Goal: Task Accomplishment & Management: Use online tool/utility

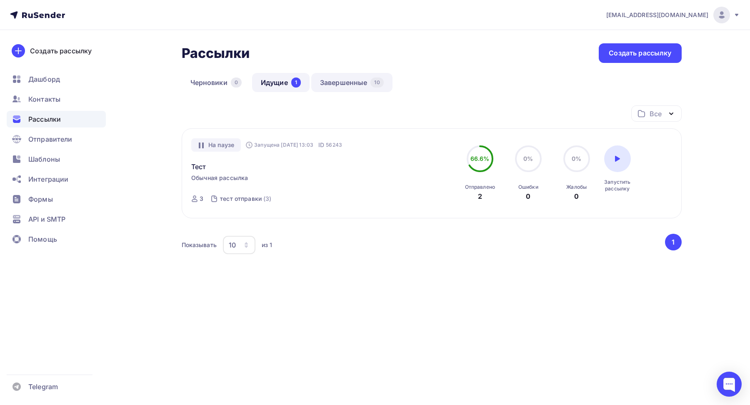
click at [346, 80] on link "Завершенные 10" at bounding box center [351, 82] width 81 height 19
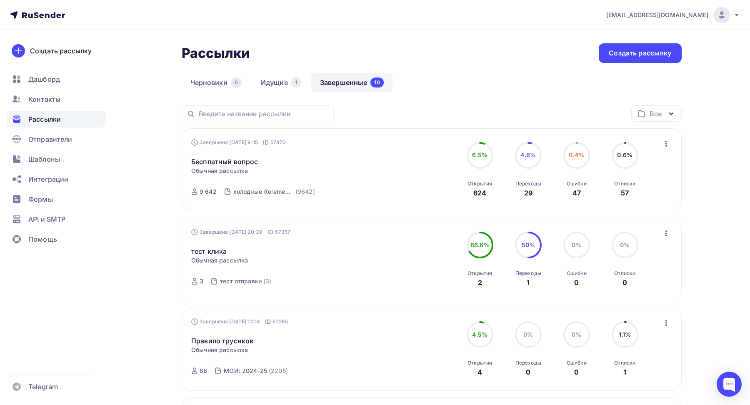
click at [664, 146] on icon "button" at bounding box center [666, 144] width 10 height 10
click at [631, 199] on div "Копировать в новую" at bounding box center [628, 199] width 85 height 10
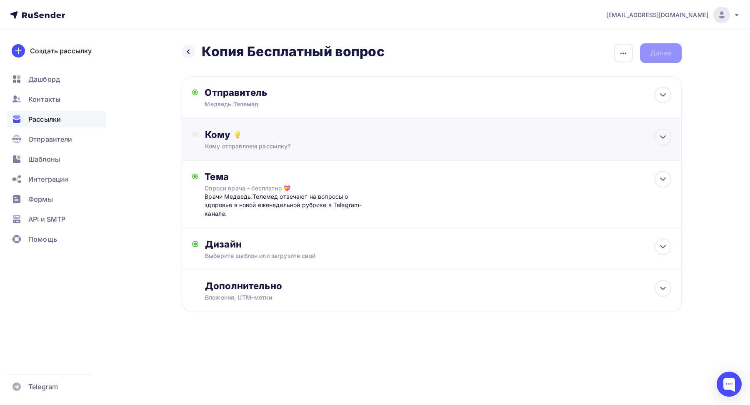
click at [261, 143] on div "Кому отправляем рассылку?" at bounding box center [415, 146] width 420 height 8
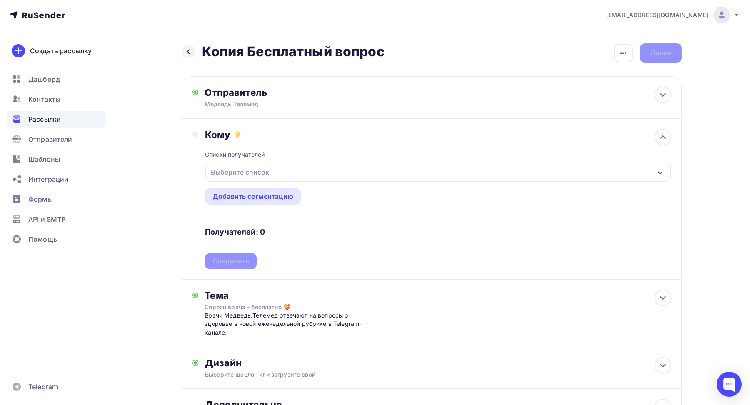
click at [238, 176] on div "Выберите список" at bounding box center [240, 172] width 65 height 15
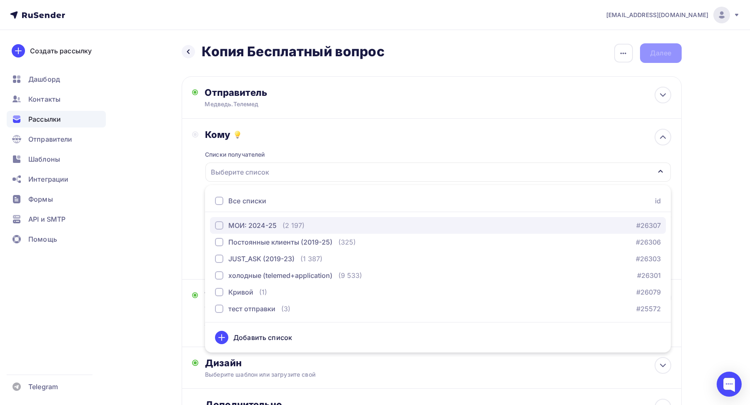
click at [223, 225] on div "button" at bounding box center [219, 225] width 8 height 8
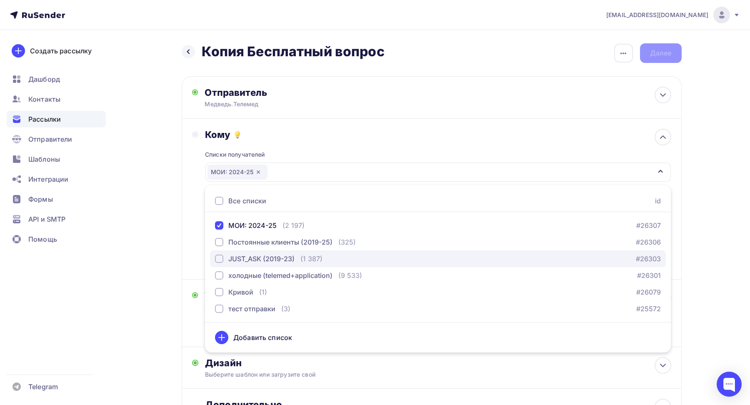
click at [218, 257] on div "button" at bounding box center [219, 259] width 8 height 8
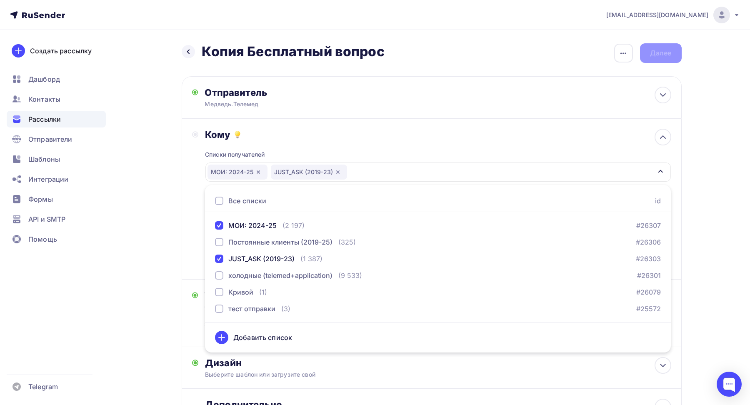
click at [192, 235] on div "Кому Списки получателей МОИ: 2024-25 JUST_ASK (2019-23) Все списки id МОИ: 2024…" at bounding box center [431, 199] width 479 height 140
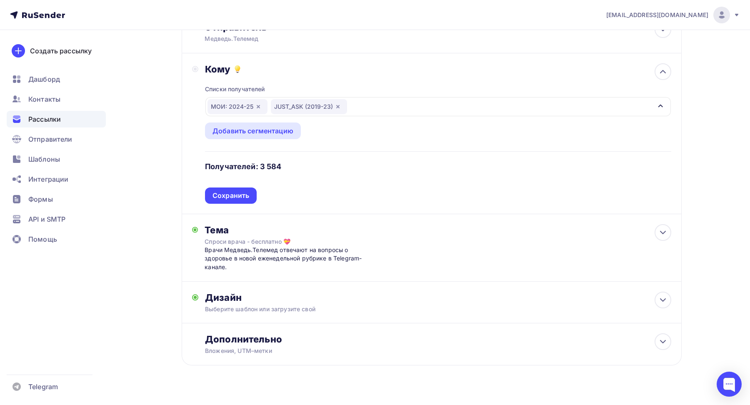
scroll to position [63, 0]
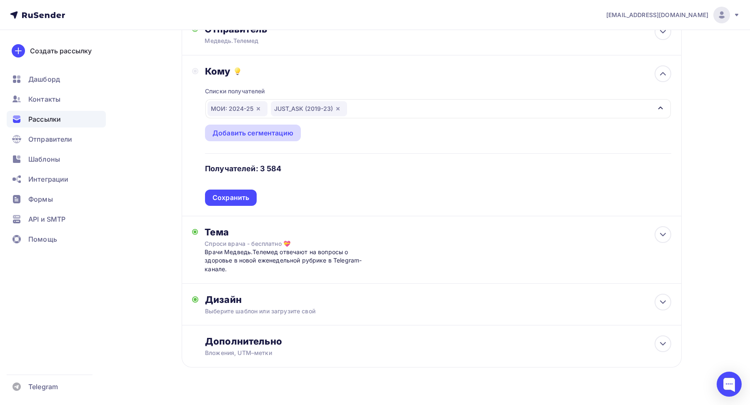
click at [252, 135] on div "Добавить сегментацию" at bounding box center [253, 133] width 81 height 10
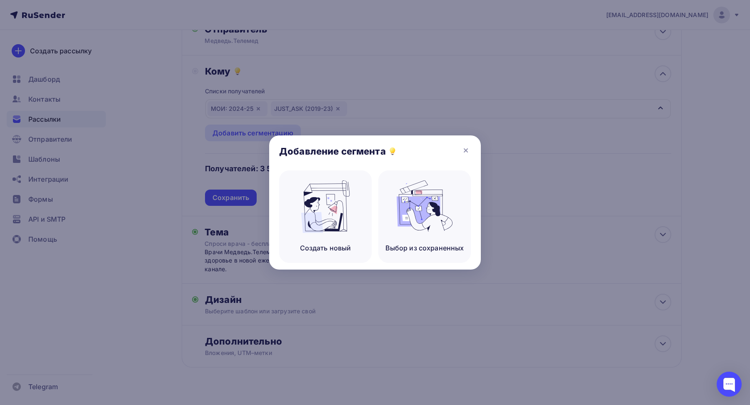
click at [189, 144] on div at bounding box center [375, 202] width 750 height 405
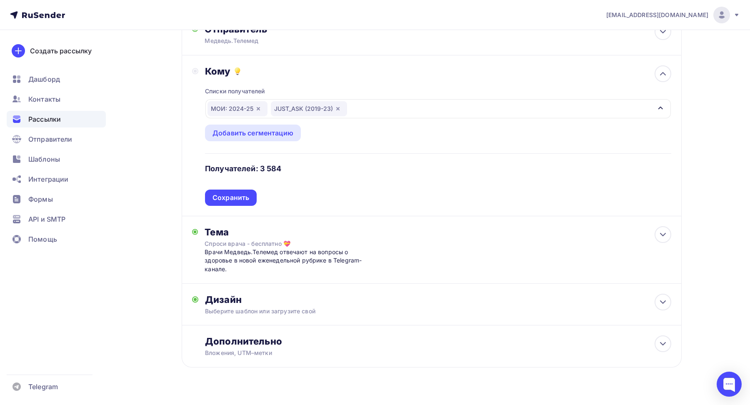
click at [378, 110] on div "МОИ: 2024-25 JUST_ASK (2019-23)" at bounding box center [437, 108] width 465 height 19
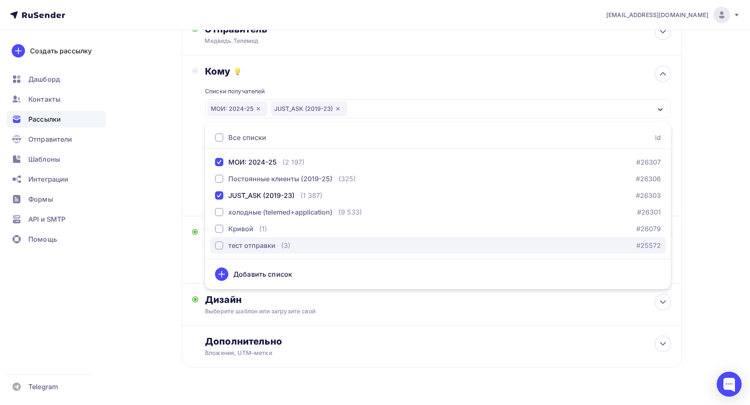
click at [218, 246] on div "button" at bounding box center [219, 245] width 8 height 8
click at [190, 174] on div "Кому Списки получателей МОИ: 2024-25 JUST_ASK (2019-23) тест отправки Все списк…" at bounding box center [432, 135] width 500 height 161
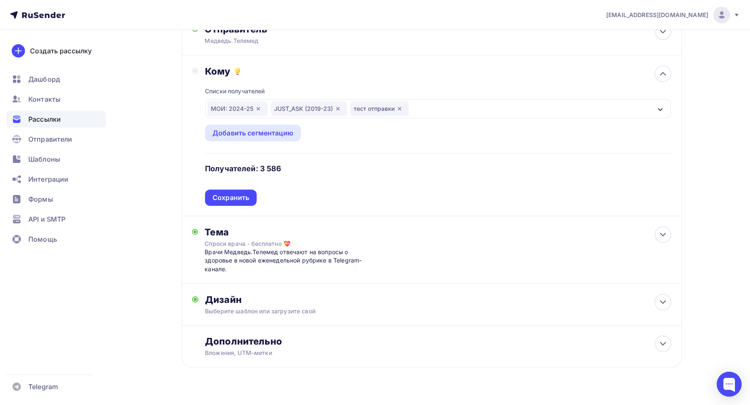
scroll to position [80, 0]
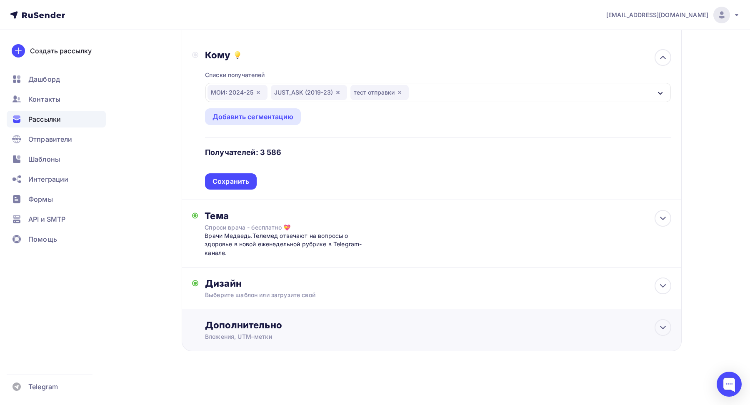
click at [248, 335] on div "Вложения, UTM–метки" at bounding box center [415, 337] width 420 height 8
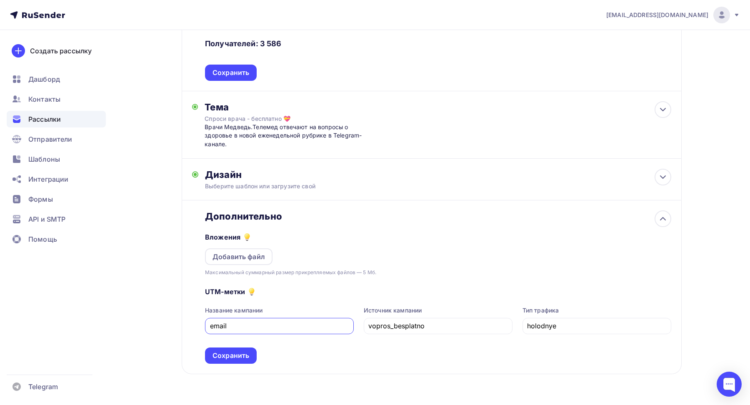
scroll to position [211, 0]
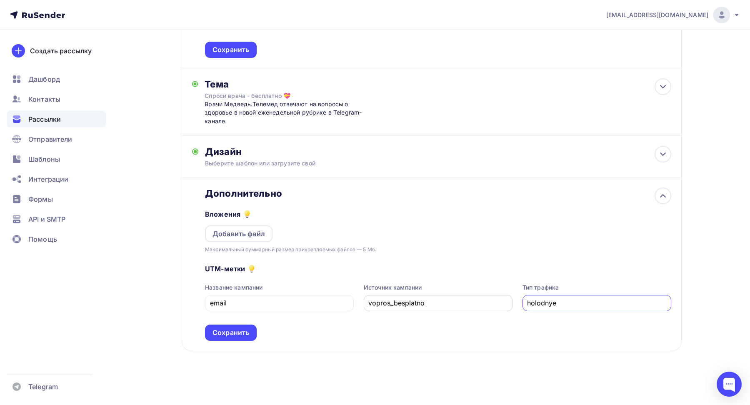
drag, startPoint x: 576, startPoint y: 304, endPoint x: 507, endPoint y: 305, distance: 69.2
click at [507, 305] on div "Название кампании email Источник кампании vopros_besplatno Тип трафика holodnye" at bounding box center [438, 297] width 466 height 28
type input "о"
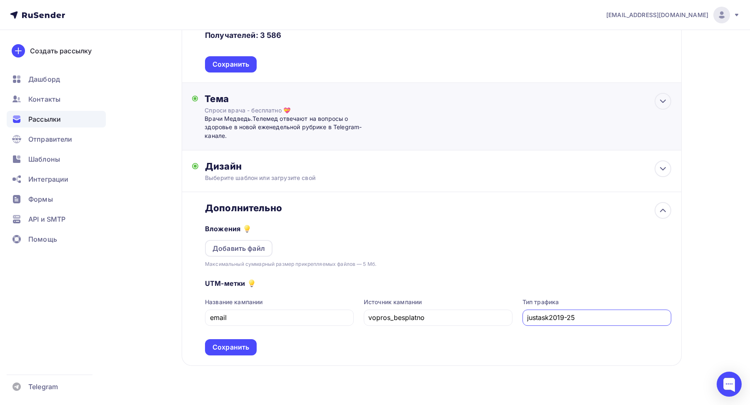
scroll to position [200, 0]
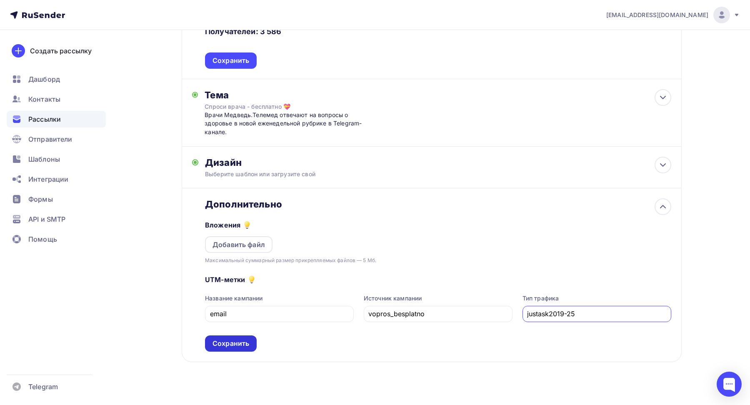
type input "justask2019-25"
click at [238, 343] on div "Сохранить" at bounding box center [231, 344] width 37 height 10
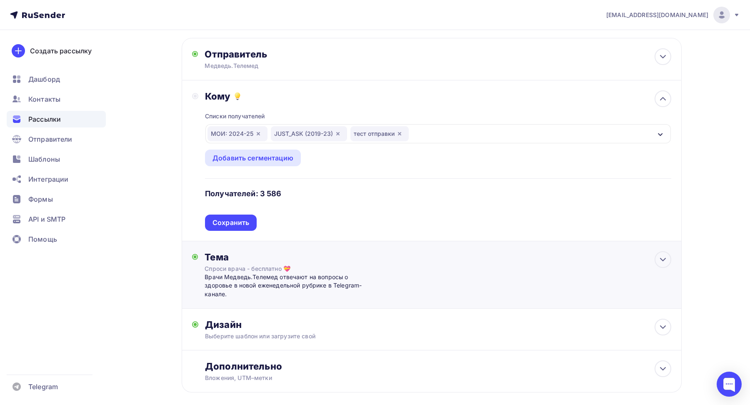
scroll to position [0, 0]
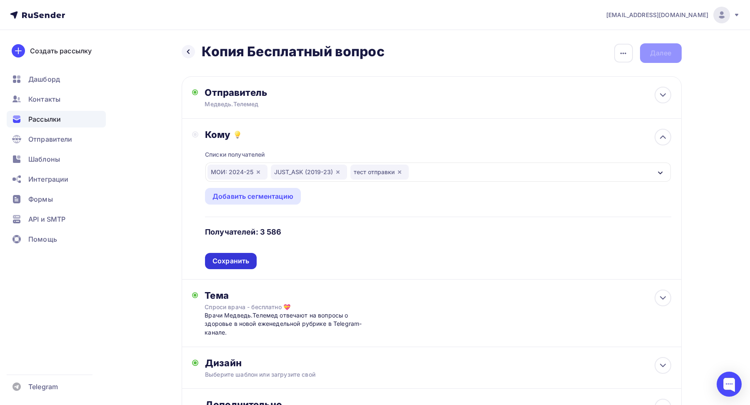
click at [238, 263] on div "Сохранить" at bounding box center [231, 261] width 37 height 10
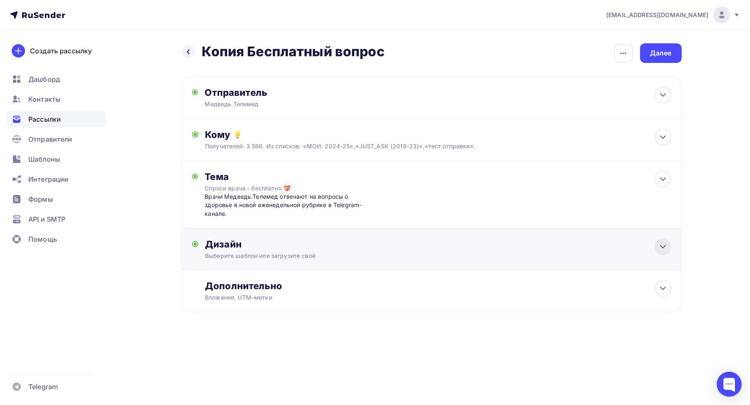
click at [662, 247] on icon at bounding box center [663, 247] width 10 height 10
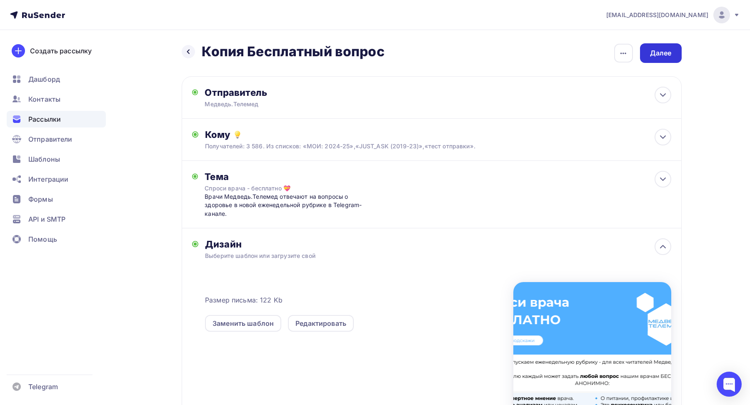
click at [657, 54] on div "Далее" at bounding box center [661, 53] width 22 height 10
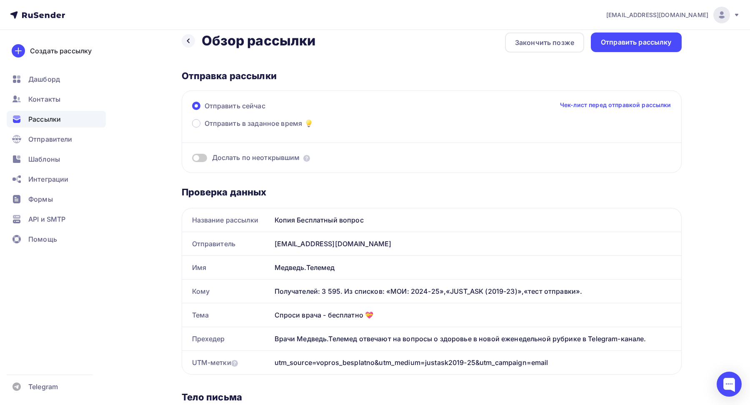
scroll to position [5, 0]
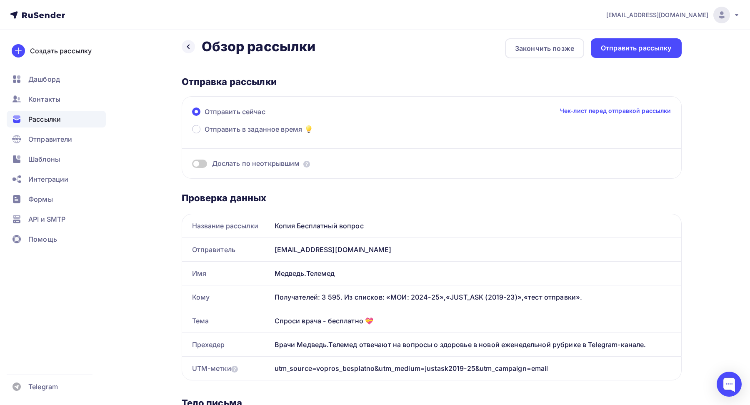
click at [36, 119] on span "Рассылки" at bounding box center [44, 119] width 33 height 10
click at [199, 164] on span at bounding box center [199, 164] width 15 height 8
click at [192, 165] on input "checkbox" at bounding box center [192, 165] width 0 height 0
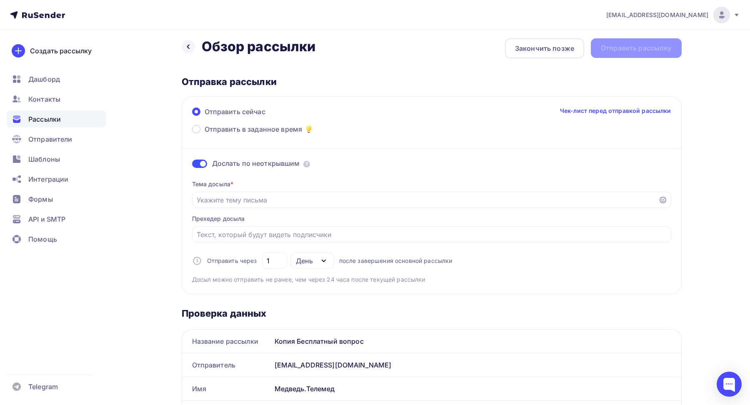
click at [203, 163] on span at bounding box center [199, 164] width 15 height 8
click at [192, 165] on input "checkbox" at bounding box center [192, 165] width 0 height 0
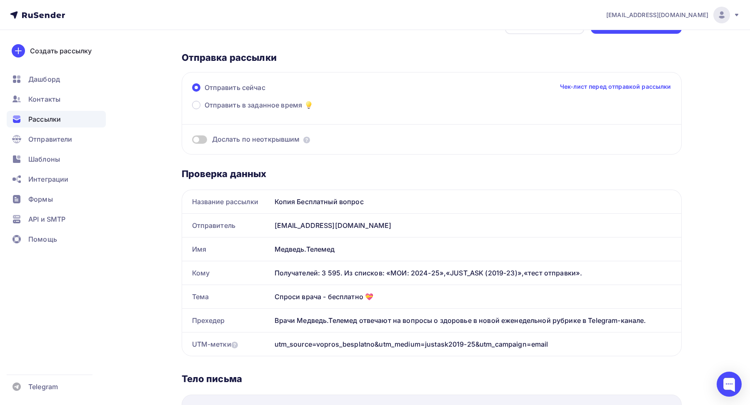
scroll to position [8, 0]
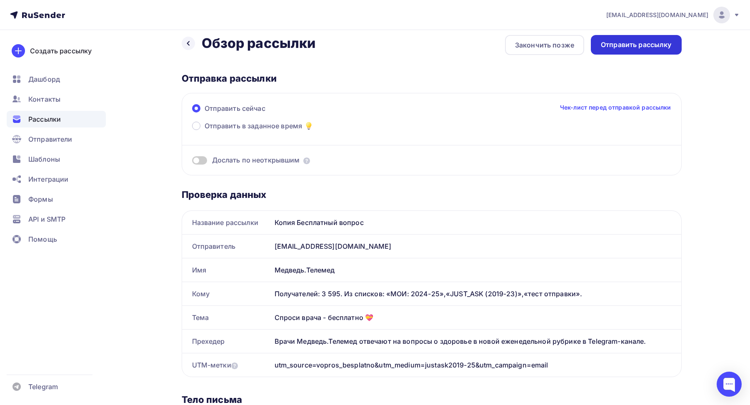
click at [638, 46] on div "Отправить рассылку" at bounding box center [636, 45] width 71 height 10
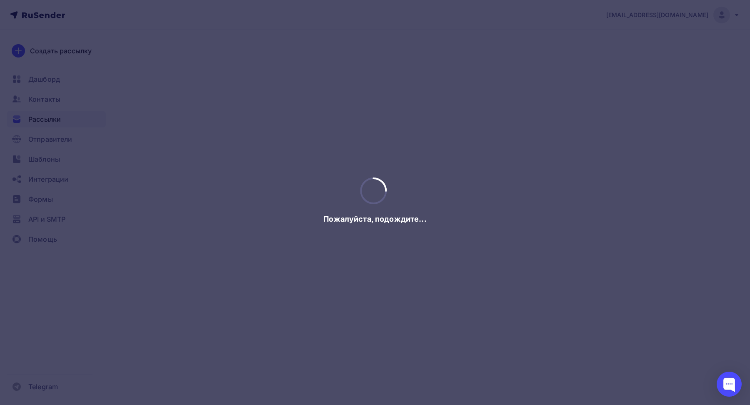
scroll to position [0, 0]
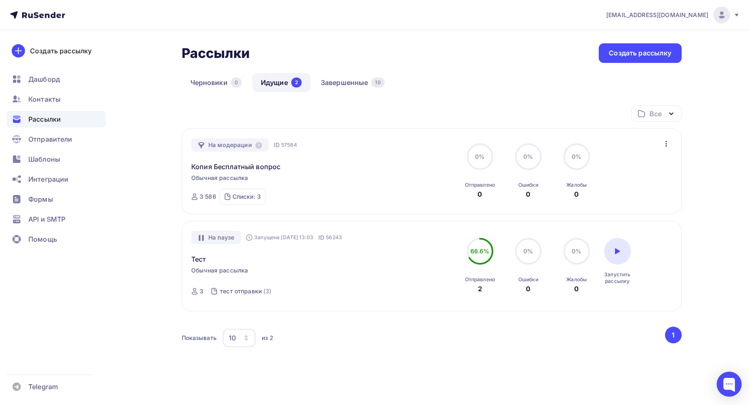
click at [699, 19] on div "[EMAIL_ADDRESS][DOMAIN_NAME]" at bounding box center [673, 15] width 134 height 17
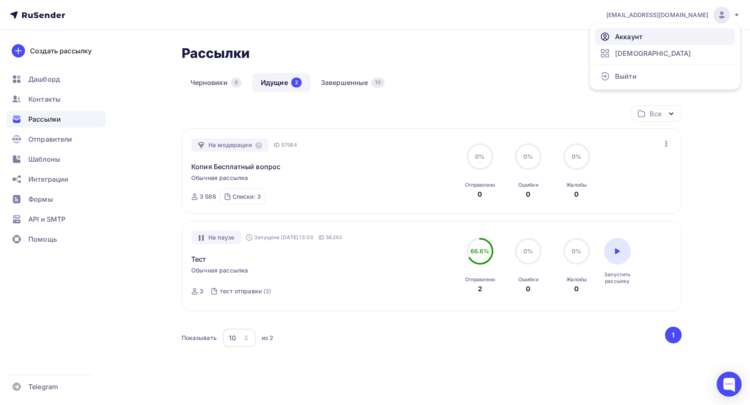
click at [621, 36] on span "Аккаунт" at bounding box center [629, 37] width 28 height 10
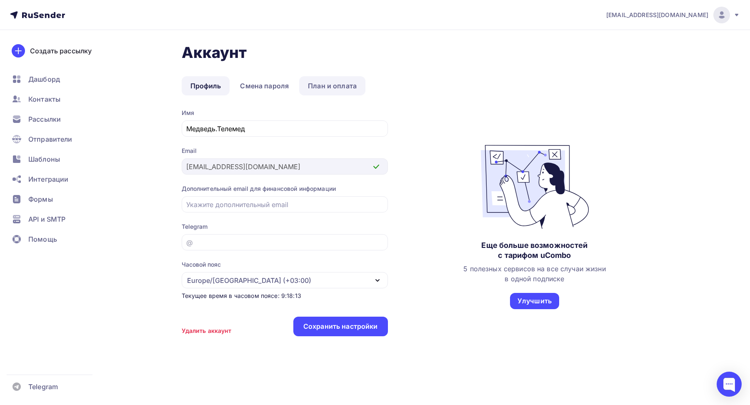
click at [339, 89] on link "План и оплата" at bounding box center [332, 85] width 66 height 19
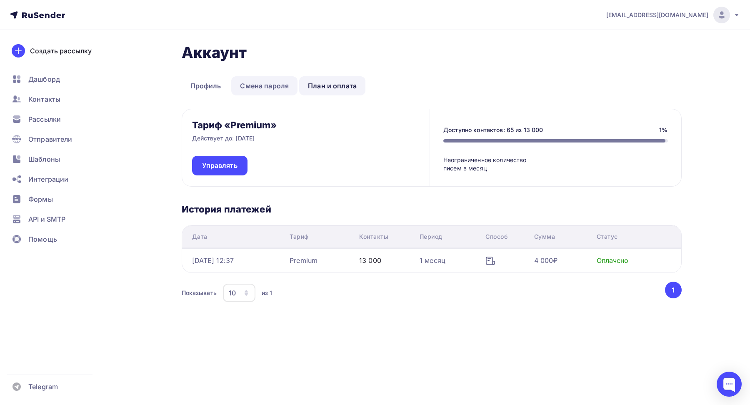
click at [260, 84] on link "Смена пароля" at bounding box center [264, 85] width 66 height 19
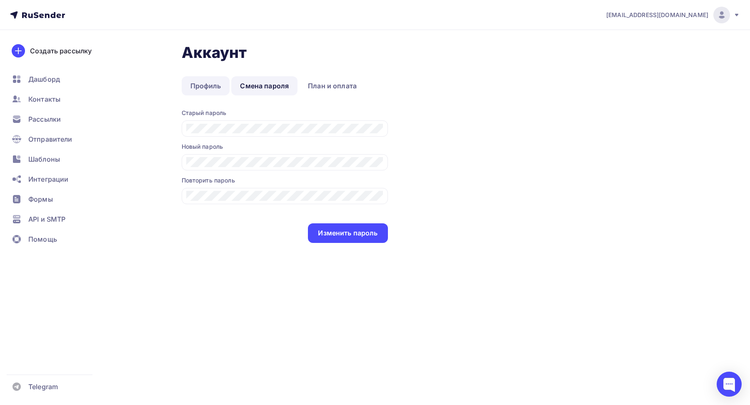
click at [207, 83] on link "Профиль" at bounding box center [206, 85] width 48 height 19
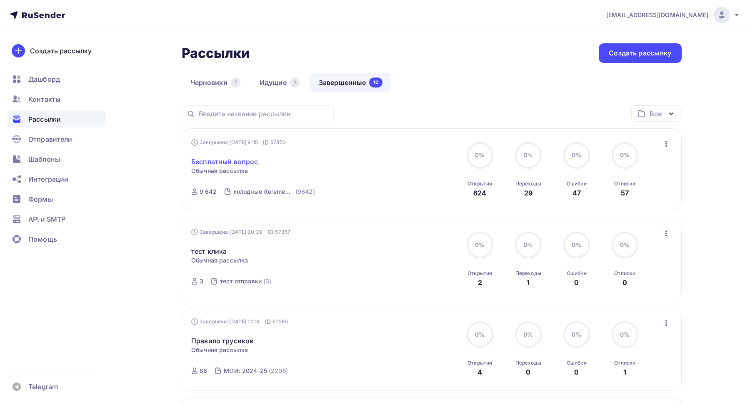
click at [230, 163] on link "Бесплатный вопрос" at bounding box center [224, 162] width 67 height 10
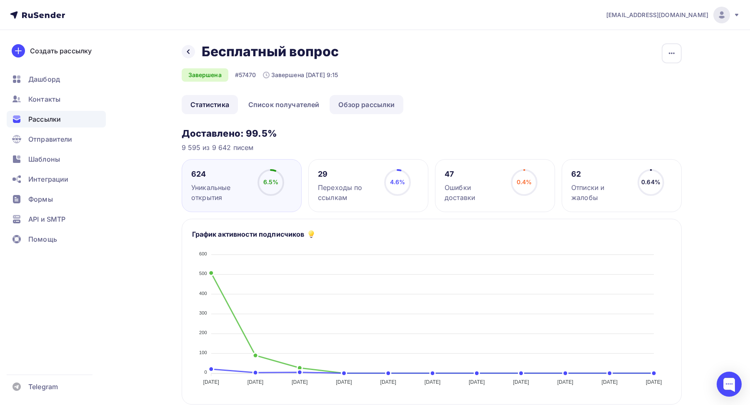
click at [366, 103] on link "Обзор рассылки" at bounding box center [367, 104] width 74 height 19
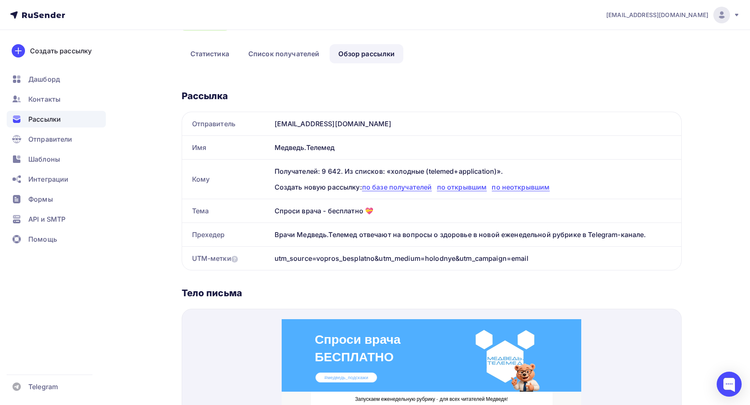
scroll to position [48, 0]
